Goal: Task Accomplishment & Management: Complete application form

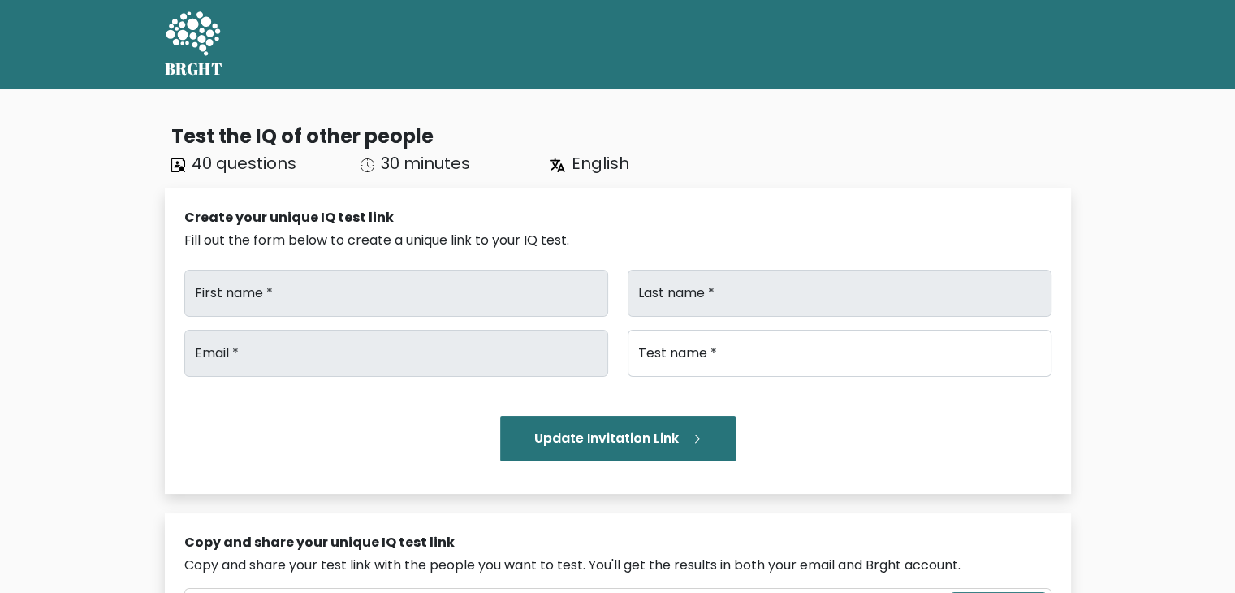
type input "Print"
type input "Volt"
type input "info@printvolt.co.uk"
type input "IQTest"
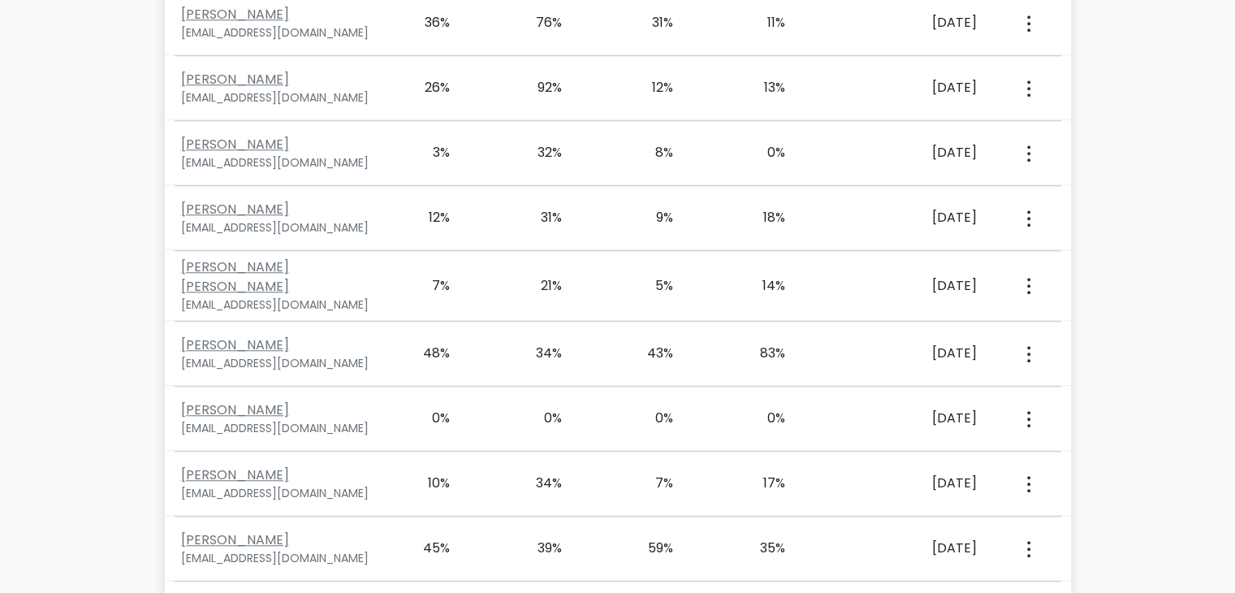
scroll to position [1508, 0]
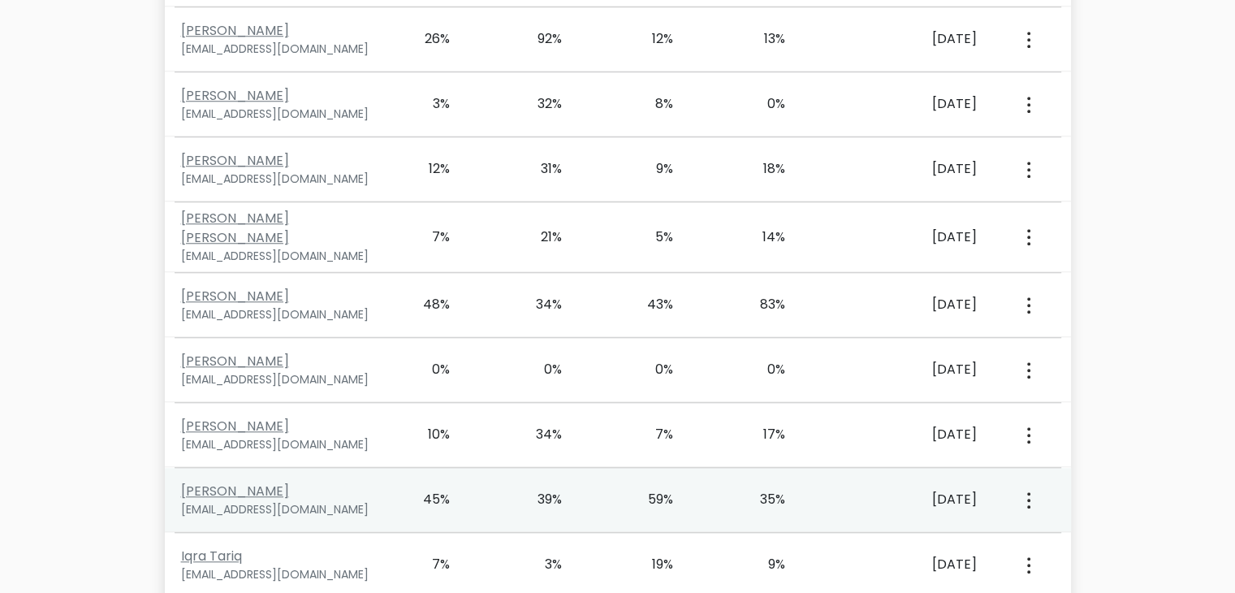
click at [1033, 480] on div "View Profile" at bounding box center [1027, 499] width 55 height 50
click at [1027, 492] on icon "button" at bounding box center [1028, 500] width 3 height 16
click at [1052, 533] on link "View Profile" at bounding box center [1085, 546] width 128 height 26
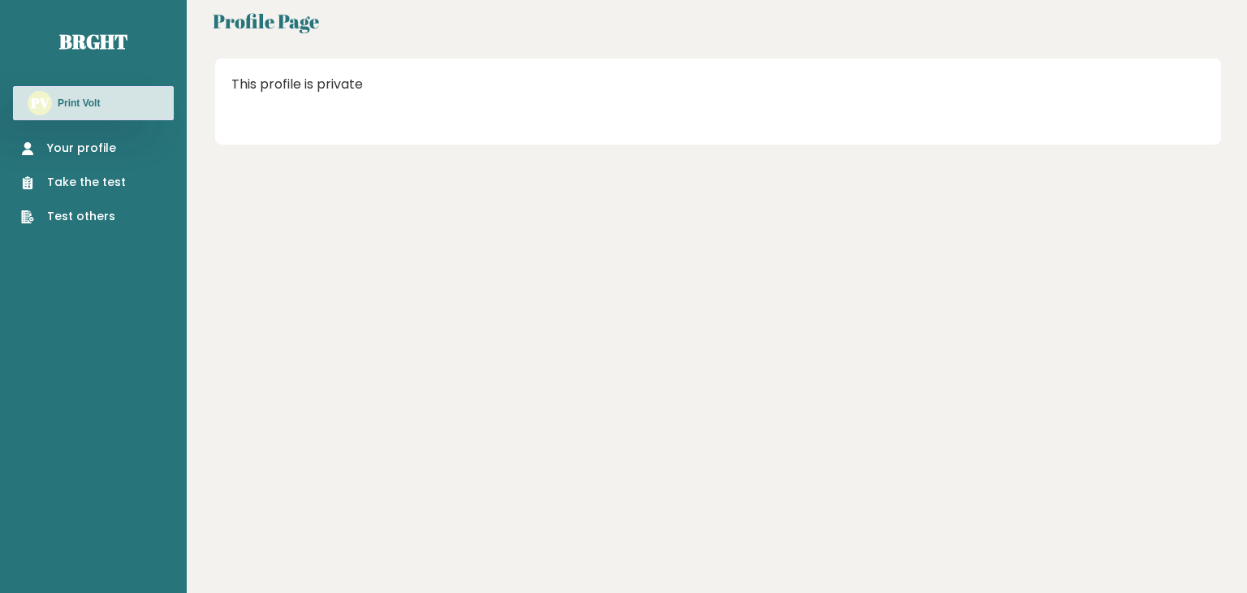
click at [101, 144] on link "Your profile" at bounding box center [73, 148] width 105 height 17
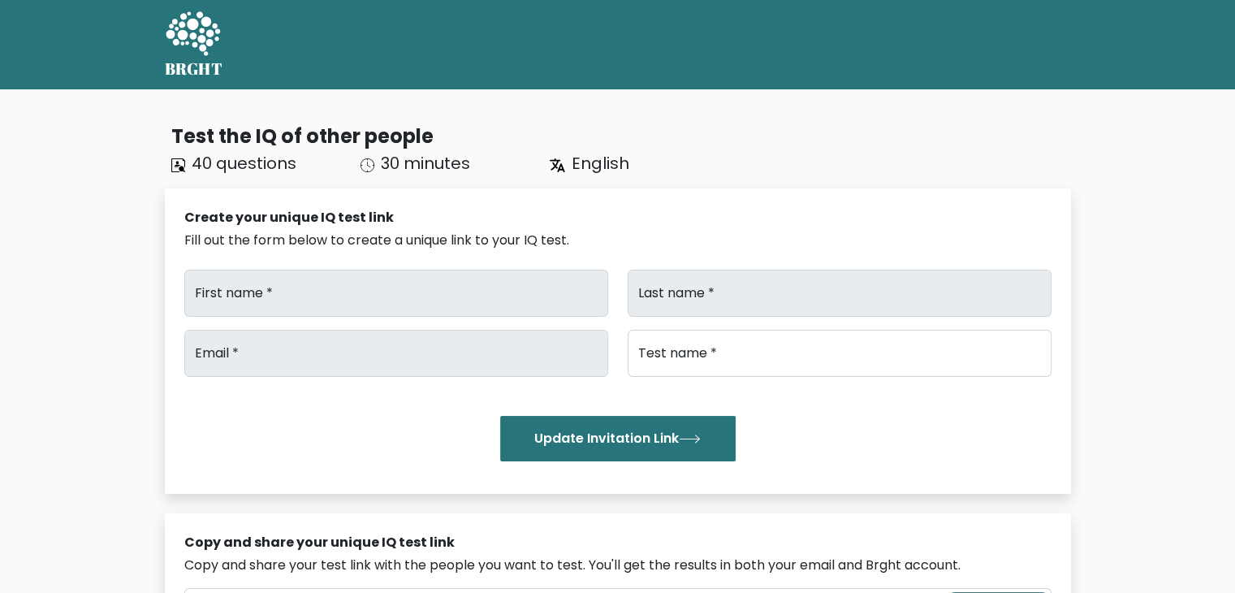
type input "Print"
type input "Volt"
type input "info@printvolt.co.uk"
type input "IQTest"
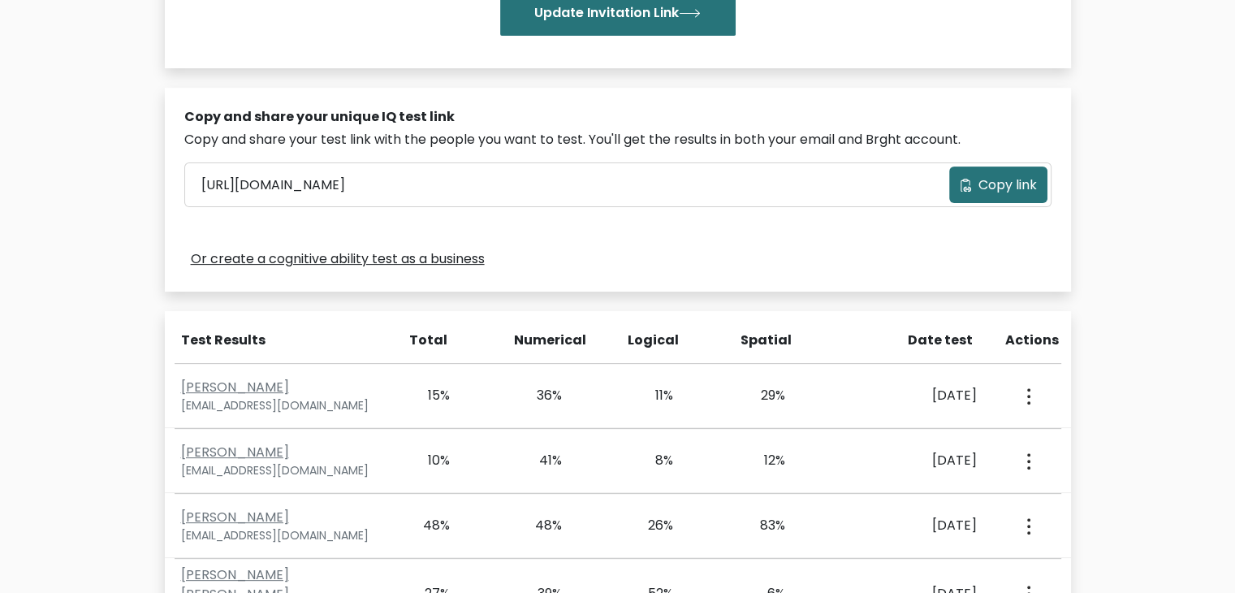
scroll to position [1614, 0]
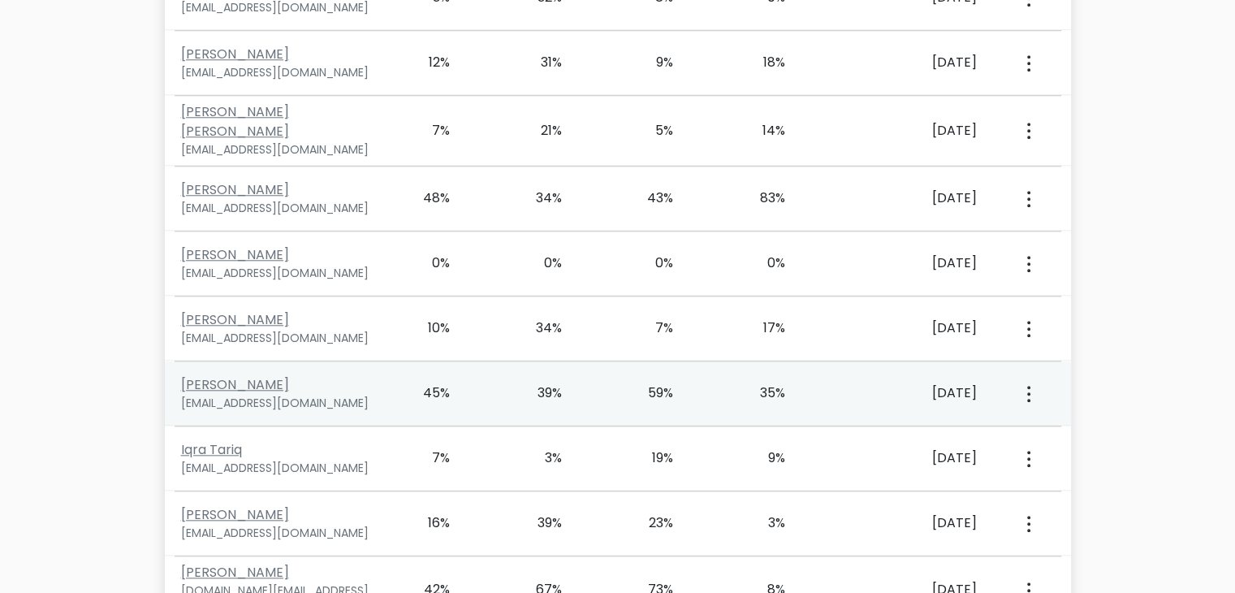
click at [365, 361] on div "Junaid Hassan junaidhassanmujtaba@gmail.com 45% 39% 59% 35% Sept. 9, 2025 View …" at bounding box center [618, 393] width 906 height 64
click at [240, 375] on link "Junaid Hassan" at bounding box center [235, 384] width 108 height 19
click at [257, 375] on link "Junaid Hassan" at bounding box center [235, 384] width 108 height 19
